Goal: Task Accomplishment & Management: Manage account settings

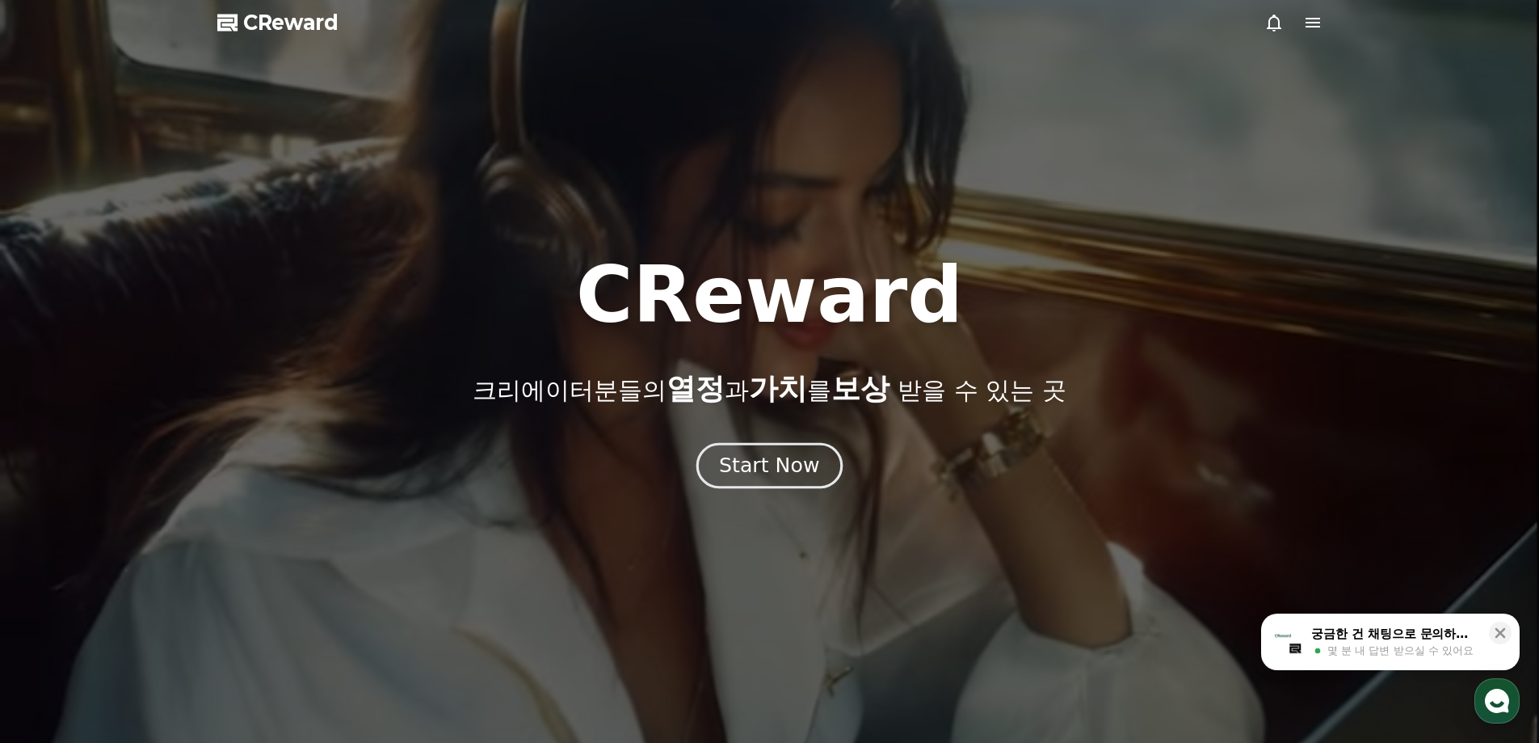
click at [781, 473] on div "Start Now" at bounding box center [769, 465] width 100 height 27
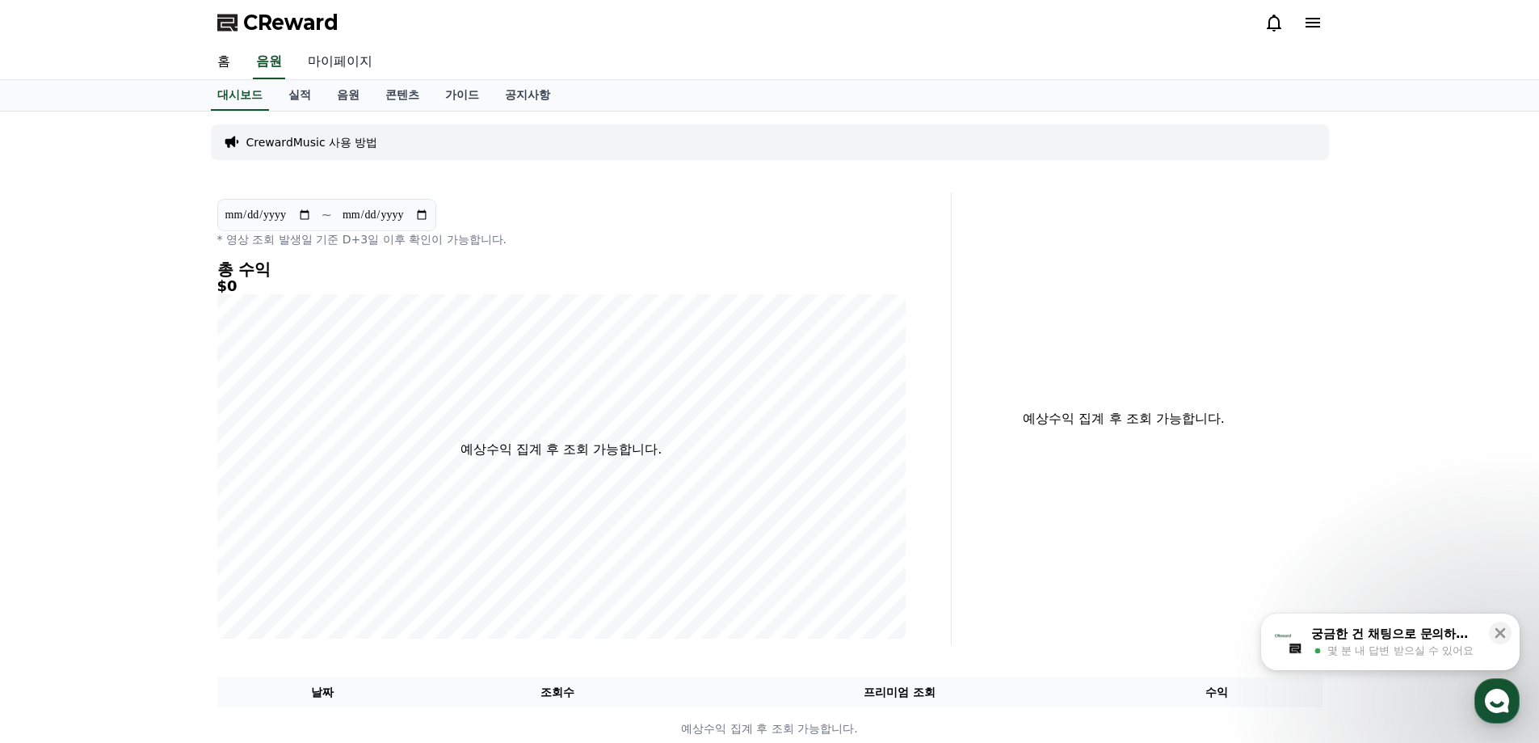
click at [372, 68] on link "마이페이지" at bounding box center [340, 62] width 90 height 34
select select "**********"
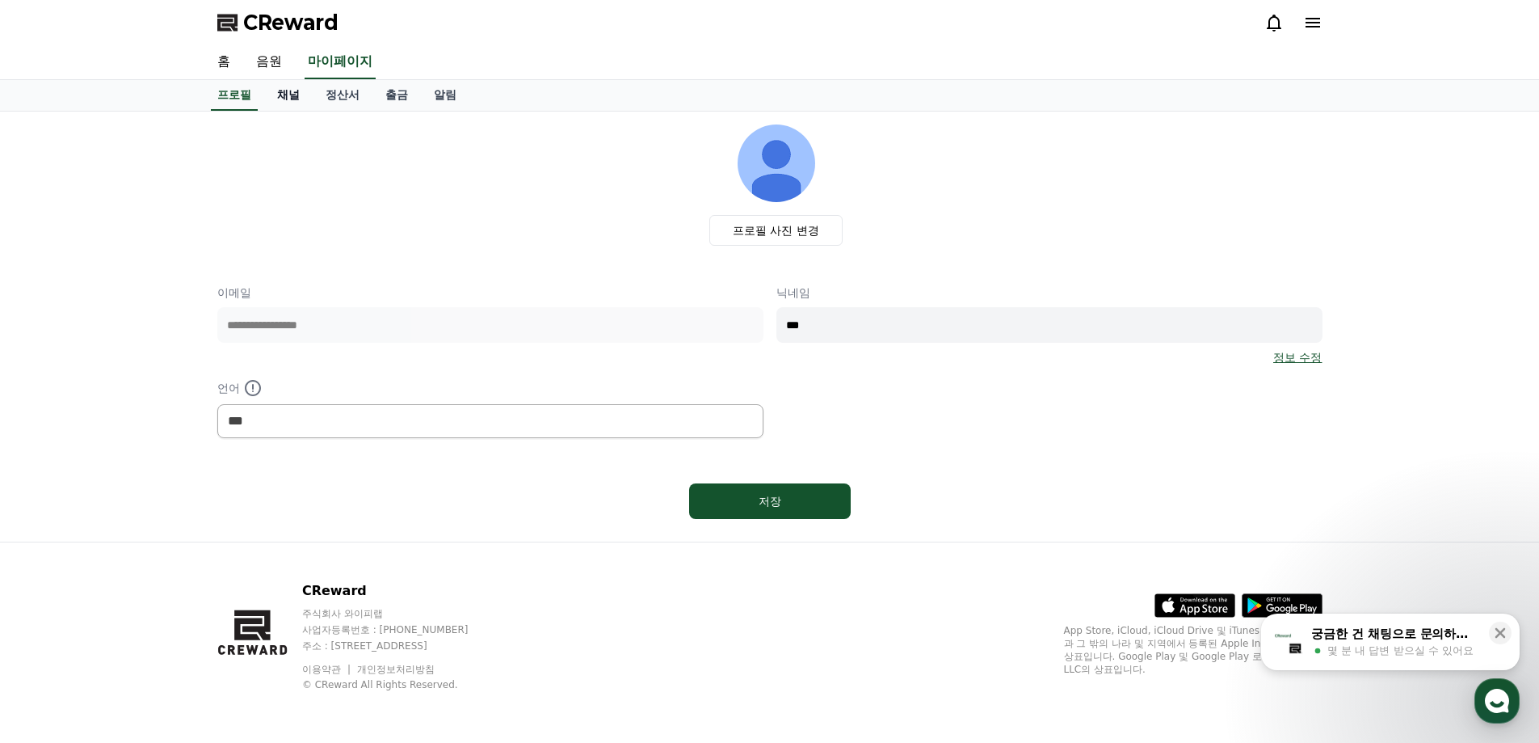
click at [277, 95] on link "채널" at bounding box center [288, 95] width 48 height 31
